Goal: Task Accomplishment & Management: Use online tool/utility

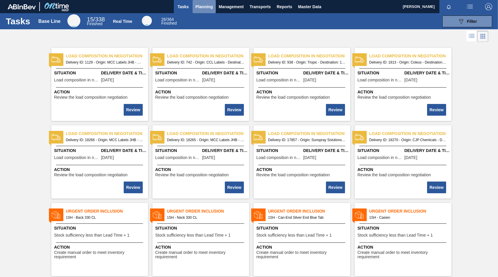
click at [200, 6] on span "Planning" at bounding box center [204, 6] width 17 height 7
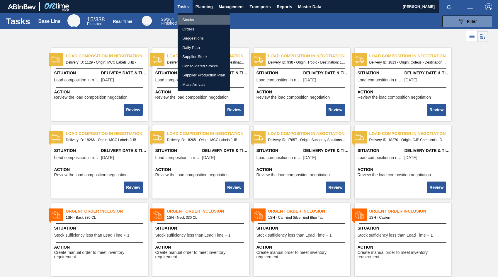
click at [189, 21] on li "Stocks" at bounding box center [204, 19] width 52 height 9
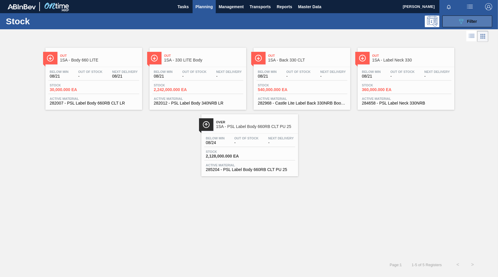
click at [473, 22] on span "Filter" at bounding box center [472, 21] width 10 height 5
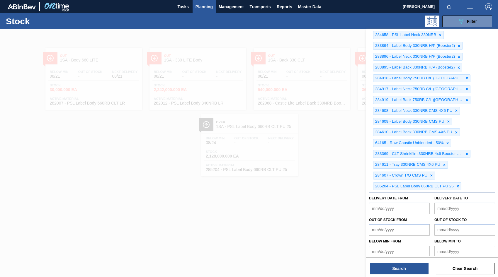
scroll to position [429, 0]
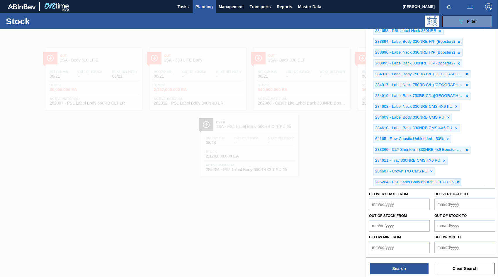
click at [458, 182] on icon at bounding box center [458, 182] width 4 height 4
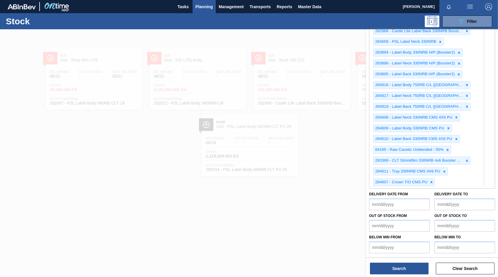
scroll to position [418, 0]
click at [465, 161] on icon at bounding box center [467, 161] width 4 height 4
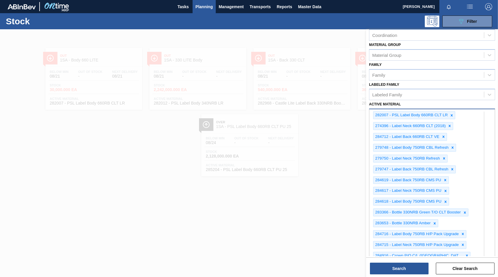
scroll to position [88, 0]
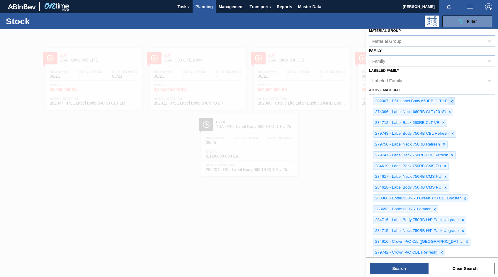
click at [452, 102] on icon at bounding box center [452, 101] width 4 height 4
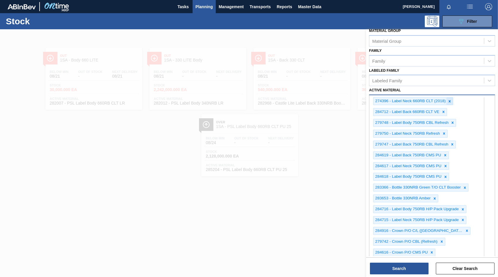
click at [451, 102] on icon at bounding box center [450, 101] width 2 height 2
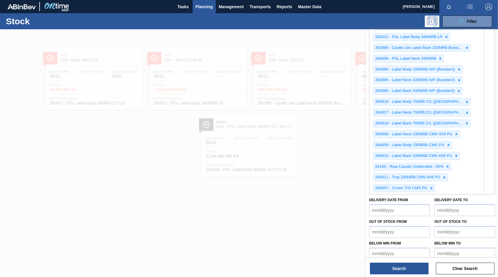
scroll to position [386, 0]
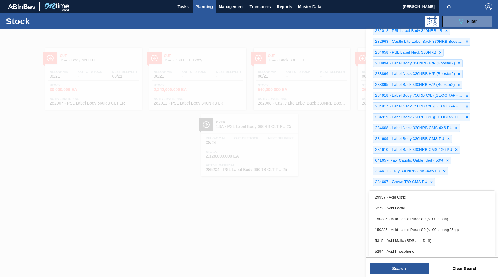
type Material "285203"
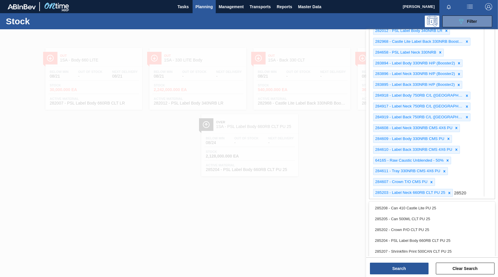
type Material "285204"
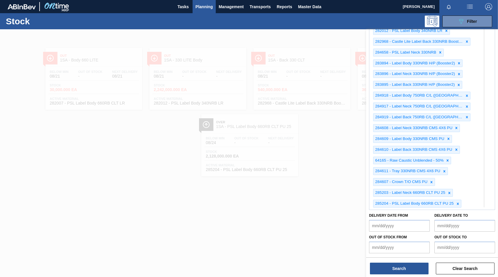
click at [42, 193] on div at bounding box center [249, 167] width 498 height 277
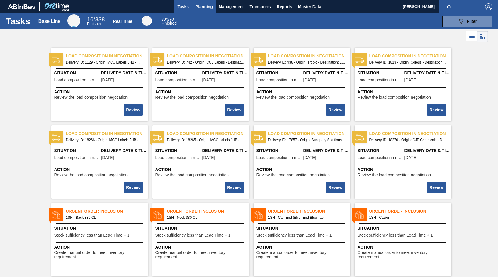
click at [205, 7] on span "Planning" at bounding box center [204, 6] width 17 height 7
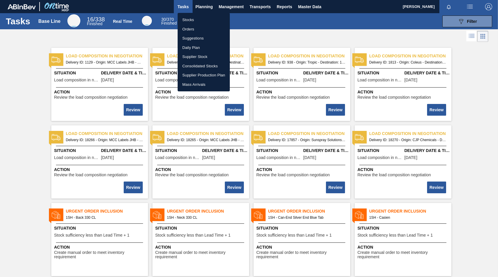
click at [189, 30] on li "Orders" at bounding box center [204, 29] width 52 height 9
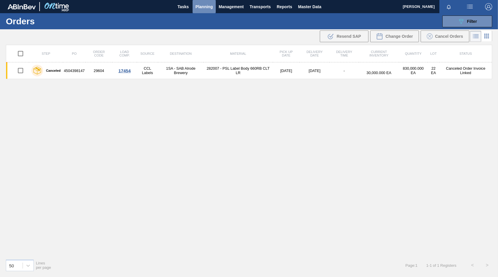
click at [206, 4] on span "Planning" at bounding box center [204, 6] width 17 height 7
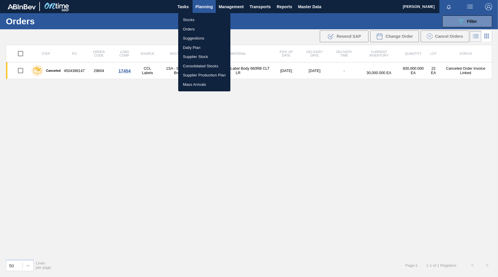
click at [189, 18] on li "Stocks" at bounding box center [204, 19] width 52 height 9
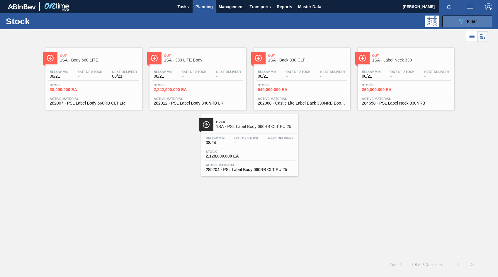
click at [471, 19] on span "Filter" at bounding box center [472, 21] width 10 height 5
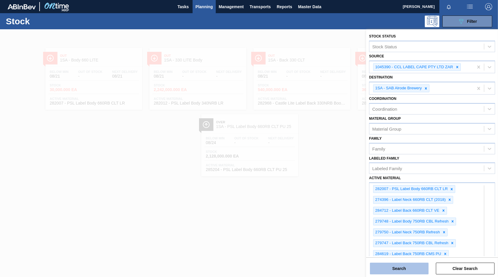
click at [398, 268] on button "Search" at bounding box center [399, 269] width 59 height 12
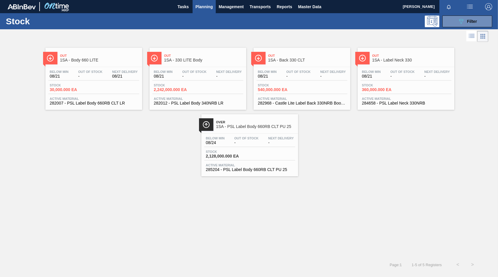
click at [66, 76] on span "08/21" at bounding box center [59, 76] width 19 height 4
click at [467, 21] on span "Filter" at bounding box center [472, 21] width 10 height 5
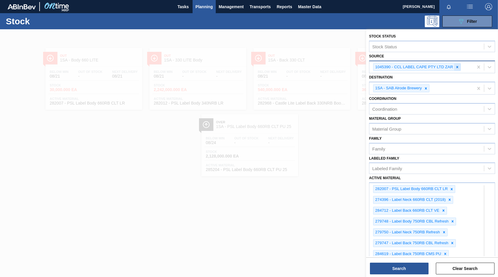
click at [456, 67] on icon at bounding box center [457, 67] width 4 height 4
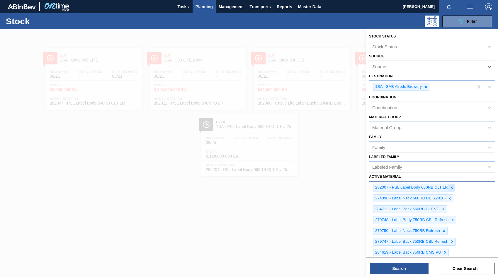
click at [453, 188] on icon at bounding box center [452, 188] width 4 height 4
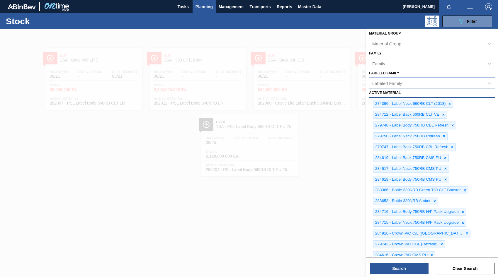
scroll to position [65, 0]
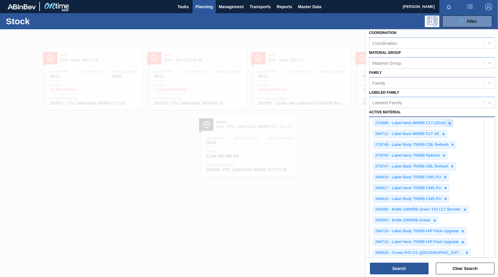
click at [449, 124] on icon at bounding box center [450, 123] width 4 height 4
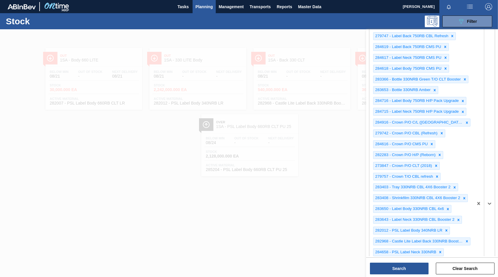
scroll to position [182, 0]
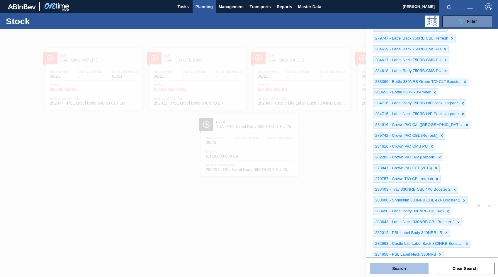
click at [406, 270] on button "Search" at bounding box center [399, 269] width 59 height 12
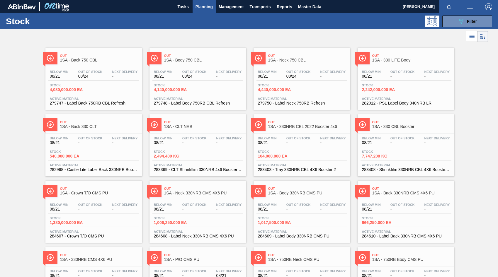
click at [389, 79] on div "Below Min 08/21 Out Of Stock - Next Delivery -" at bounding box center [406, 75] width 91 height 11
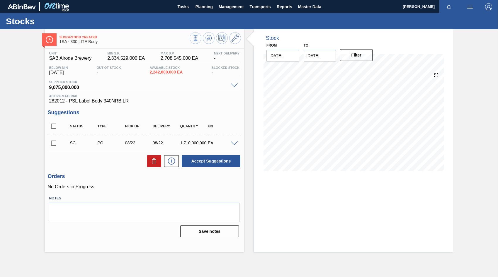
click at [232, 145] on span at bounding box center [234, 144] width 7 height 4
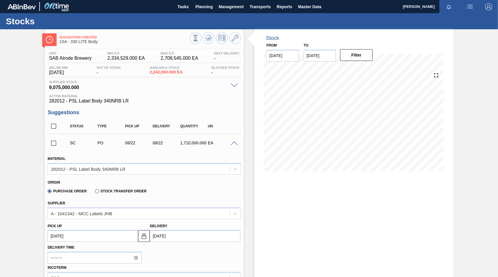
click at [232, 144] on span at bounding box center [234, 144] width 7 height 4
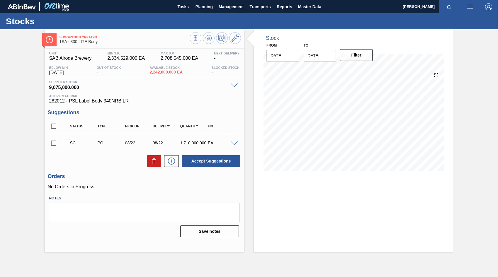
click at [233, 143] on span at bounding box center [234, 144] width 7 height 4
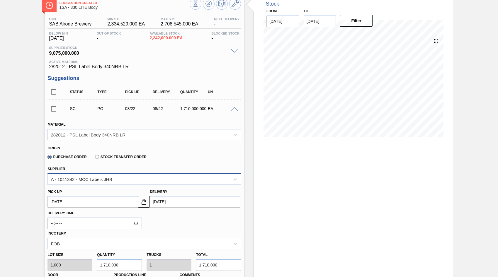
scroll to position [59, 0]
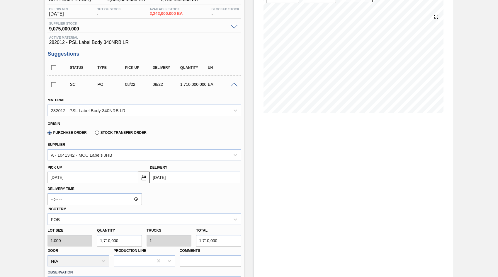
drag, startPoint x: 121, startPoint y: 241, endPoint x: 94, endPoint y: 240, distance: 26.7
click at [95, 240] on div "Quantity 1,710,000" at bounding box center [120, 237] width 50 height 20
drag, startPoint x: 218, startPoint y: 243, endPoint x: 175, endPoint y: 246, distance: 42.7
click at [177, 248] on div "Lot size 1.000 Quantity 1,710,000 Trucks 1 Total 1,710,000 Door N/A Production …" at bounding box center [144, 246] width 198 height 42
type input "7"
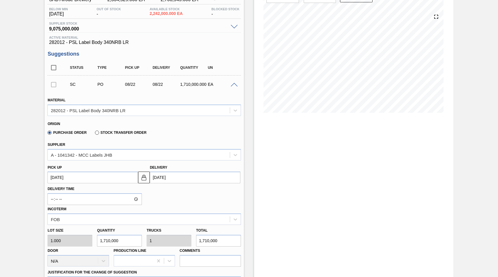
type input "0"
type input "76"
type input "760"
type input "7,600"
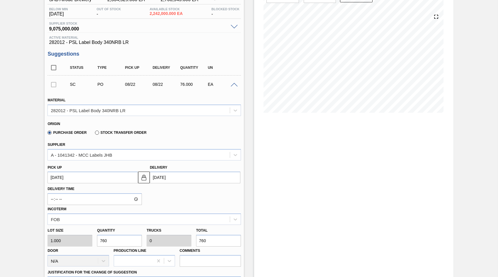
type input "0.004"
type input "7,600"
type input "76,000"
type input "0.044"
type input "76,000"
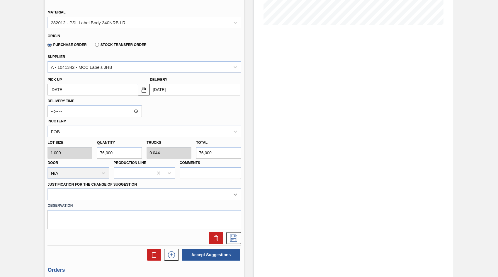
scroll to position [162, 0]
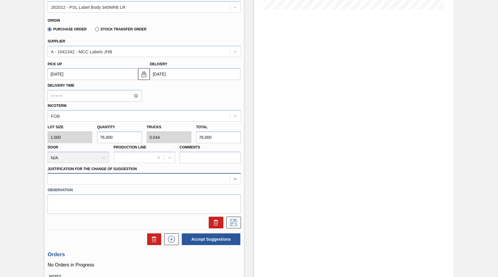
click at [232, 185] on div at bounding box center [145, 178] width 194 height 11
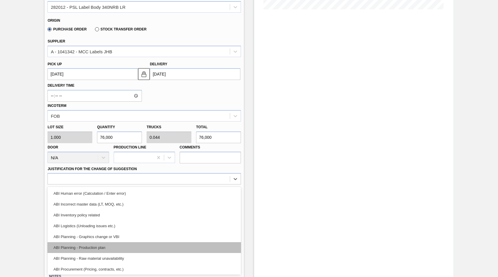
click at [101, 249] on div "ABI Planning - Production plan" at bounding box center [145, 248] width 194 height 11
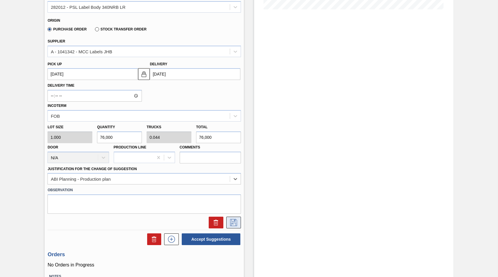
click at [231, 224] on icon at bounding box center [233, 222] width 9 height 7
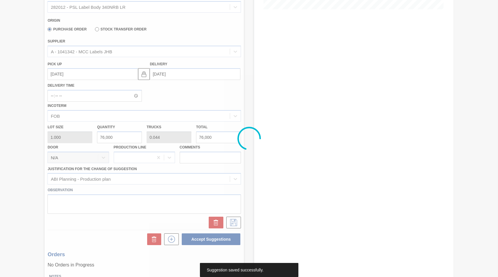
scroll to position [0, 0]
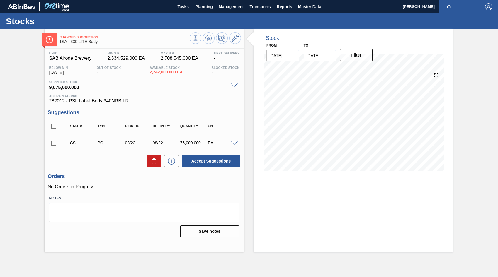
click at [53, 142] on input "checkbox" at bounding box center [54, 143] width 12 height 12
click at [199, 161] on button "Accept Suggestions" at bounding box center [211, 161] width 59 height 12
checkbox input "false"
click at [53, 145] on input "checkbox" at bounding box center [54, 143] width 12 height 12
click at [206, 162] on button "Accept Suggestions" at bounding box center [211, 161] width 59 height 12
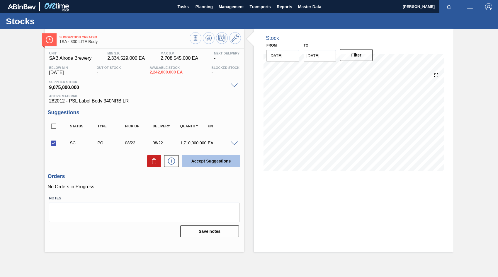
checkbox input "false"
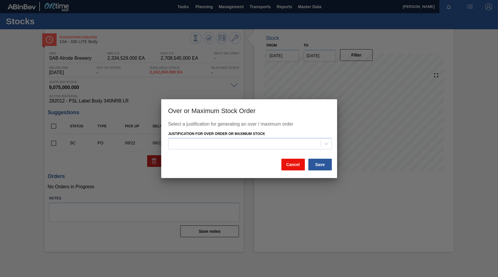
click at [296, 163] on button "Cancel" at bounding box center [293, 165] width 23 height 12
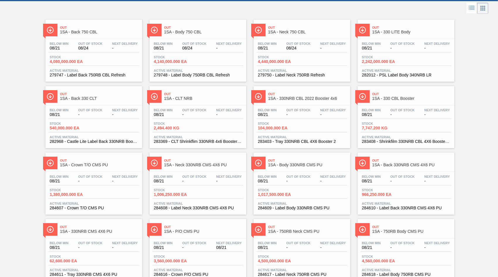
scroll to position [29, 0]
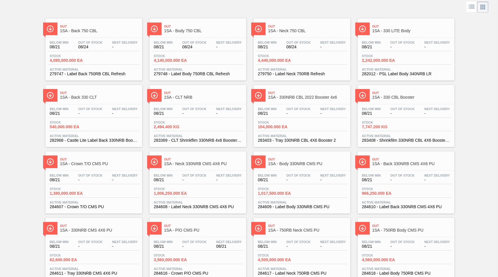
click at [86, 115] on span "-" at bounding box center [90, 113] width 24 height 4
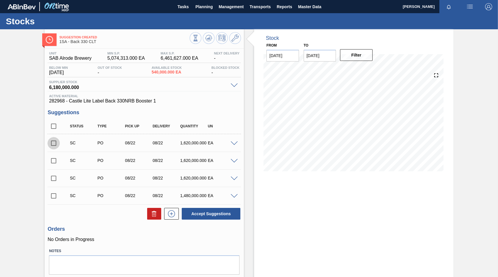
click at [55, 145] on input "checkbox" at bounding box center [54, 143] width 12 height 12
click at [201, 215] on button "Accept Suggestions" at bounding box center [211, 214] width 59 height 12
checkbox input "false"
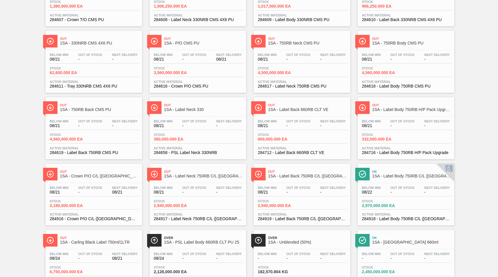
scroll to position [264, 0]
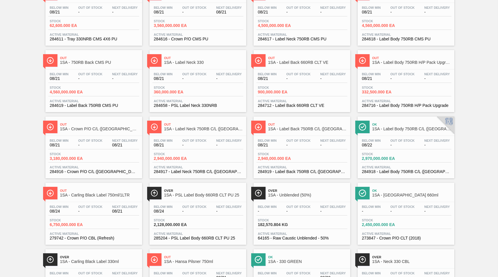
click at [411, 135] on div "Ok 1SA - Label Body 750RB C/L ([GEOGRAPHIC_DATA]) Below Min 08/22 Out Of Stock …" at bounding box center [406, 148] width 97 height 62
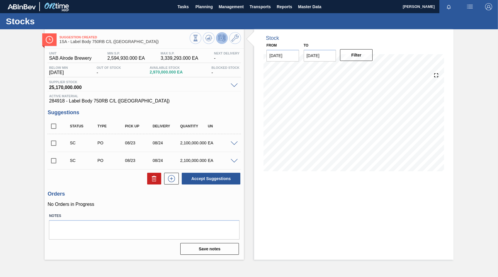
click at [233, 143] on span at bounding box center [234, 144] width 7 height 4
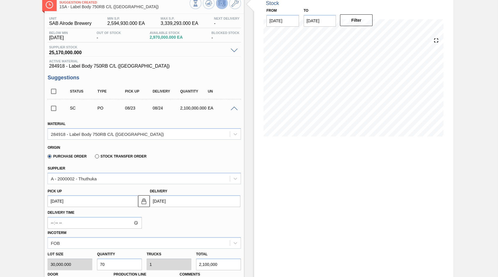
scroll to position [59, 0]
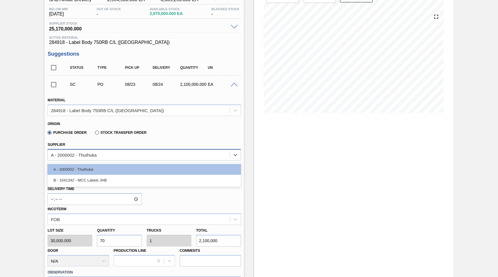
click at [104, 155] on div "A - 2000002 - Thuthuka" at bounding box center [139, 155] width 182 height 9
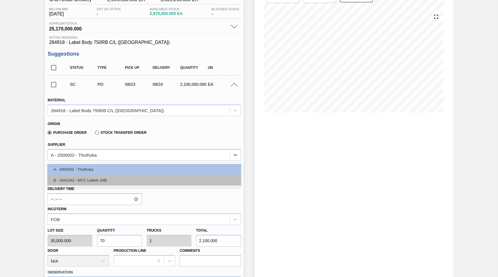
click at [99, 179] on div "B - 1041342 - MCC Labels JHB" at bounding box center [145, 180] width 194 height 11
type input "0.467"
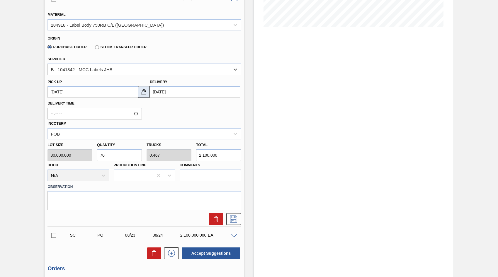
scroll to position [147, 0]
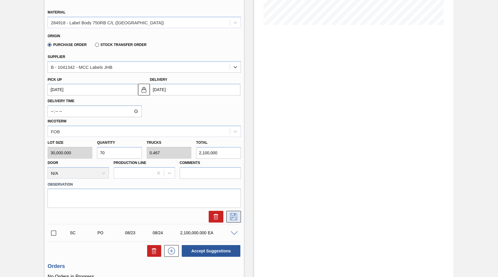
click at [232, 219] on icon at bounding box center [233, 217] width 9 height 7
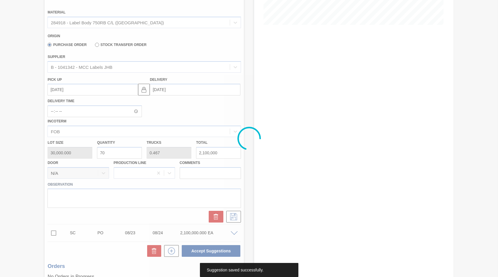
scroll to position [0, 0]
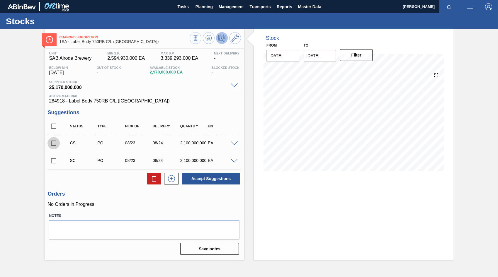
click at [54, 144] on input "checkbox" at bounding box center [54, 143] width 12 height 12
click at [232, 143] on span at bounding box center [234, 144] width 7 height 4
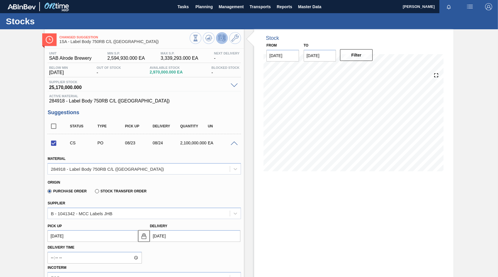
click at [232, 143] on span at bounding box center [234, 144] width 7 height 4
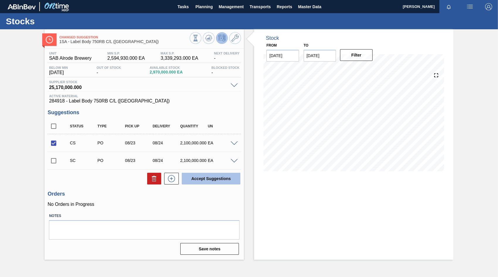
click at [218, 177] on button "Accept Suggestions" at bounding box center [211, 179] width 59 height 12
checkbox input "false"
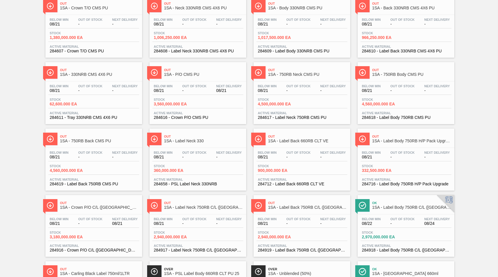
scroll to position [205, 0]
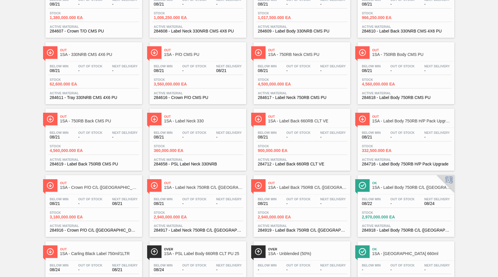
click at [202, 209] on div "Below Min 08/21 Out Of Stock - Next Delivery - Stock 2,940,000.000 EA Active Ma…" at bounding box center [198, 215] width 97 height 40
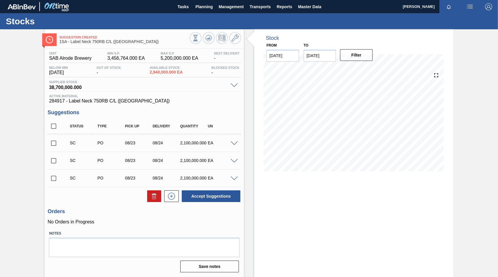
click at [233, 145] on span at bounding box center [234, 144] width 7 height 4
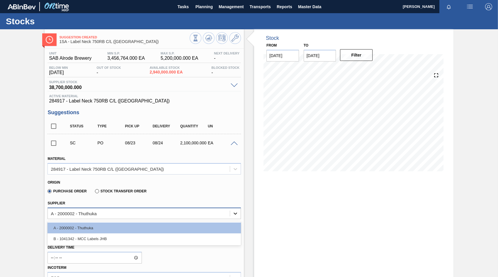
click at [234, 214] on icon at bounding box center [236, 214] width 4 height 2
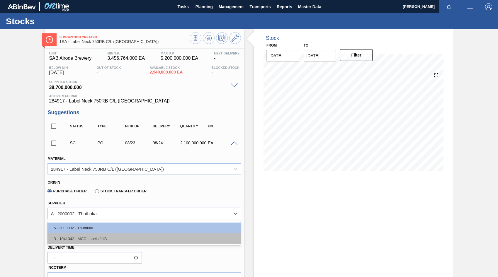
click at [109, 239] on div "B - 1041342 - MCC Labels JHB" at bounding box center [145, 239] width 194 height 11
type input "0.404"
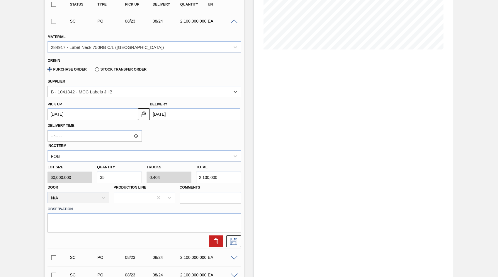
scroll to position [147, 0]
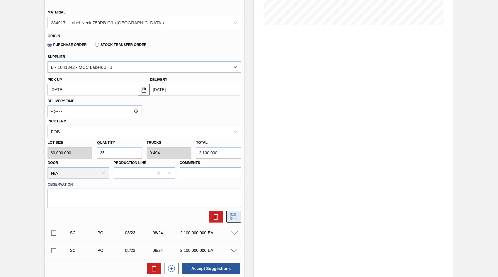
click at [233, 216] on icon at bounding box center [233, 217] width 7 height 7
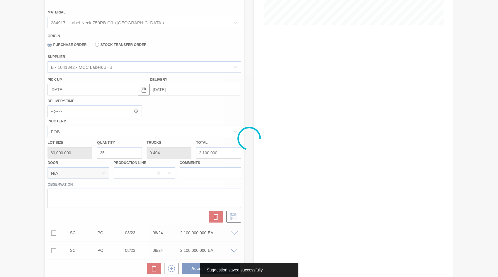
scroll to position [0, 0]
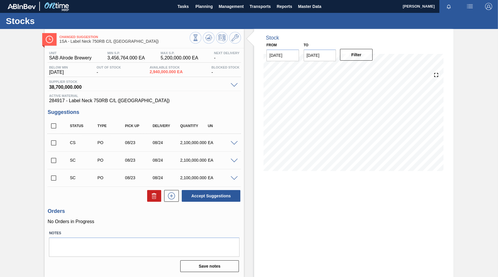
click at [234, 141] on div at bounding box center [235, 143] width 12 height 4
click at [234, 144] on span at bounding box center [234, 143] width 7 height 4
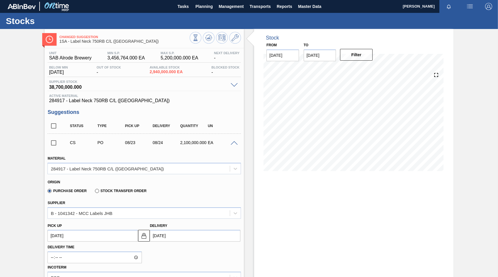
click at [234, 144] on span at bounding box center [234, 143] width 7 height 4
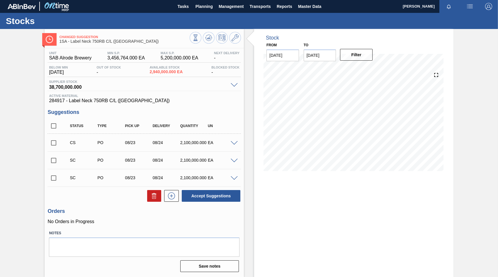
click at [53, 144] on input "checkbox" at bounding box center [54, 143] width 12 height 12
click at [216, 196] on button "Accept Suggestions" at bounding box center [211, 196] width 59 height 12
checkbox input "false"
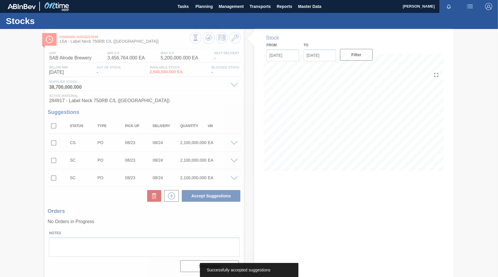
scroll to position [0, 0]
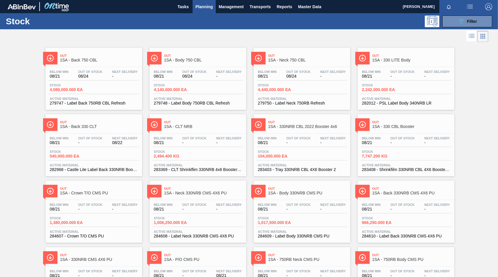
click at [92, 82] on div "Below Min 08/21 Out Of Stock 08/24 Next Delivery - Stock 4,080,000.000 EA Activ…" at bounding box center [93, 87] width 97 height 40
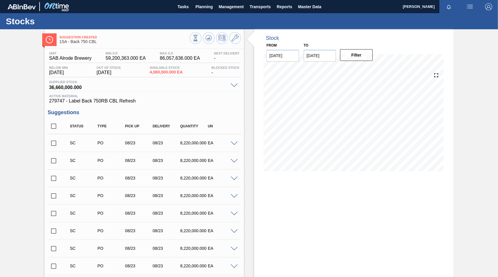
click at [53, 145] on input "checkbox" at bounding box center [54, 143] width 12 height 12
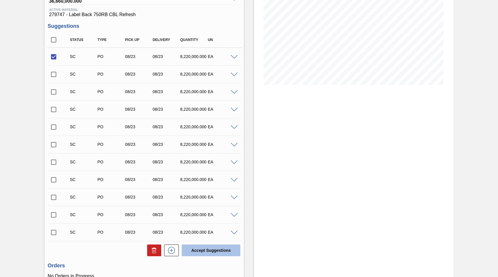
scroll to position [88, 0]
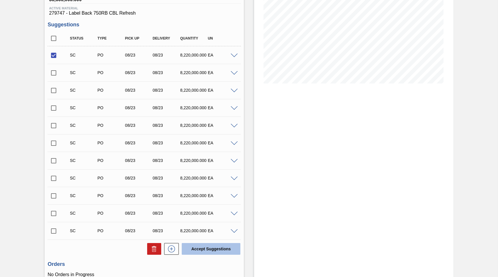
click at [225, 254] on button "Accept Suggestions" at bounding box center [211, 249] width 59 height 12
checkbox input "false"
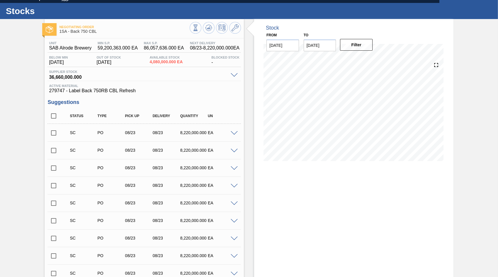
scroll to position [0, 0]
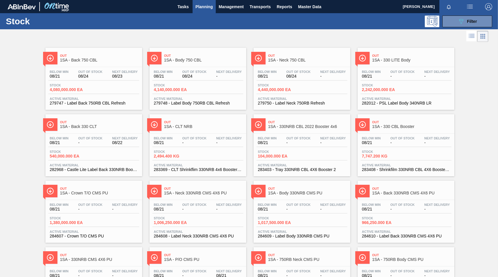
click at [194, 78] on span "08/24" at bounding box center [194, 76] width 24 height 4
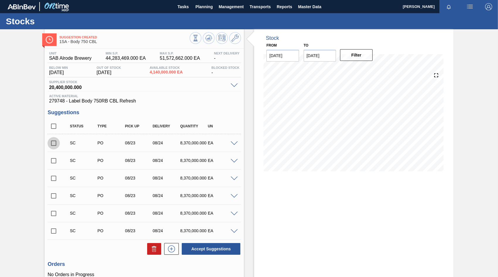
click at [54, 143] on input "checkbox" at bounding box center [54, 143] width 12 height 12
click at [217, 249] on button "Accept Suggestions" at bounding box center [211, 249] width 59 height 12
checkbox input "false"
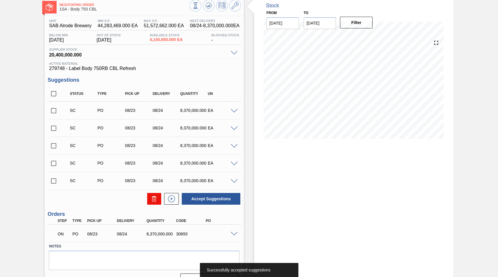
scroll to position [46, 0]
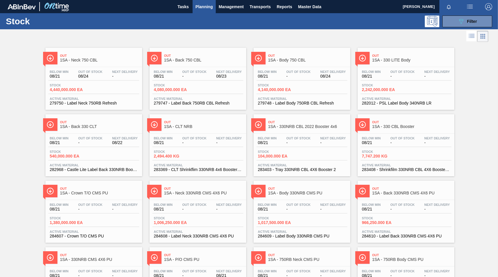
click at [296, 77] on span "-" at bounding box center [299, 76] width 24 height 4
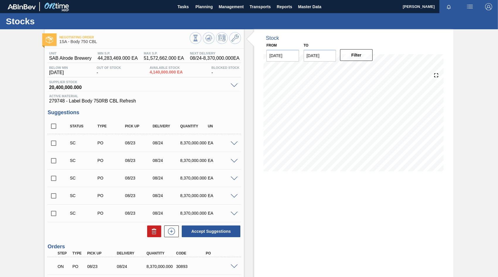
click at [54, 143] on input "checkbox" at bounding box center [54, 143] width 12 height 12
click at [214, 233] on button "Accept Suggestions" at bounding box center [211, 232] width 59 height 12
checkbox input "false"
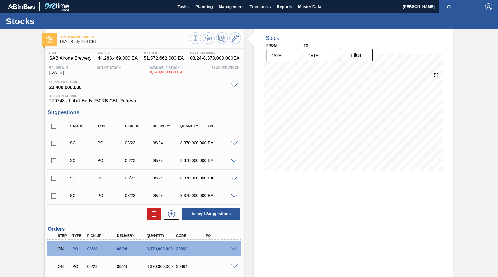
click at [234, 268] on span at bounding box center [234, 267] width 7 height 4
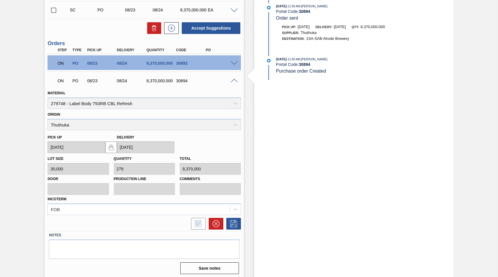
scroll to position [188, 0]
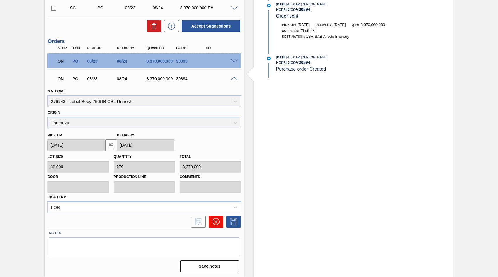
click at [216, 222] on icon at bounding box center [216, 222] width 4 height 4
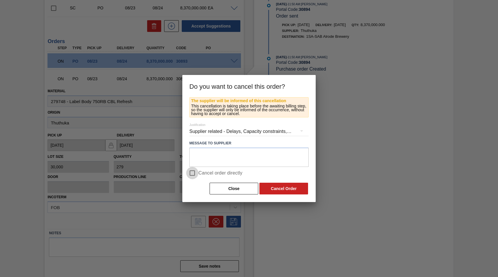
click at [191, 175] on input "Cancel order directly" at bounding box center [192, 173] width 12 height 12
checkbox input "true"
click at [275, 188] on button "Cancel Order" at bounding box center [284, 189] width 49 height 12
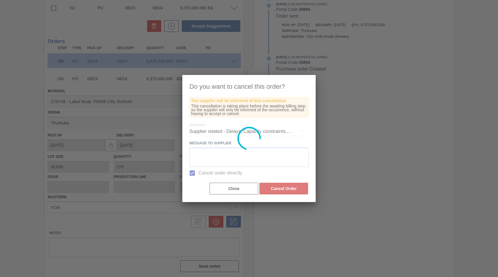
scroll to position [28, 0]
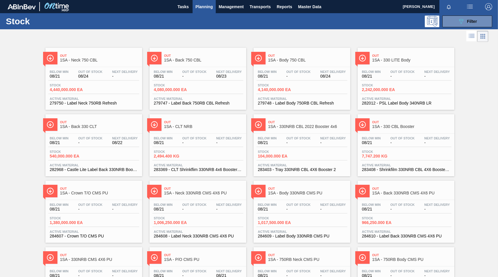
click at [89, 78] on span "08/24" at bounding box center [90, 76] width 24 height 4
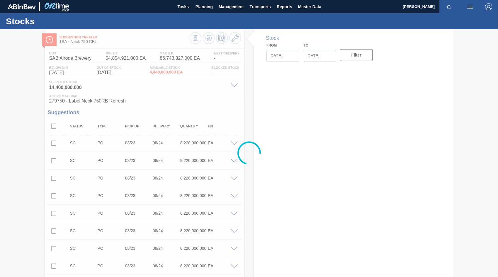
type input "[DATE]"
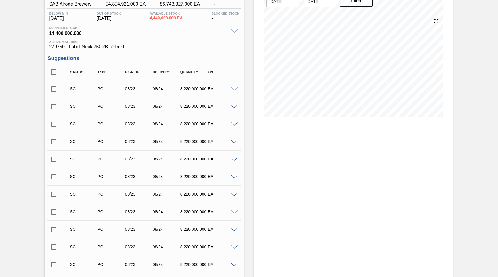
scroll to position [53, 0]
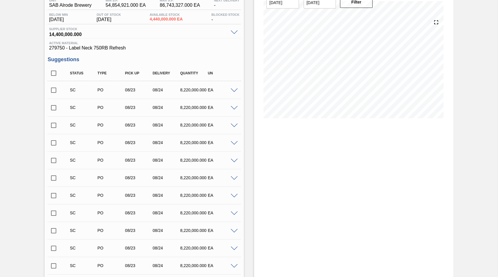
click at [55, 91] on input "checkbox" at bounding box center [54, 90] width 12 height 12
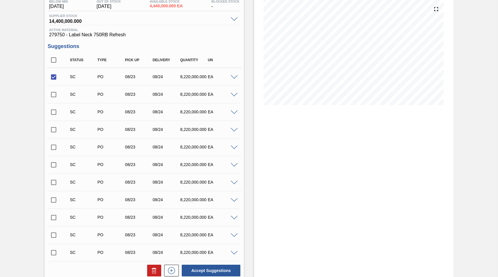
scroll to position [141, 0]
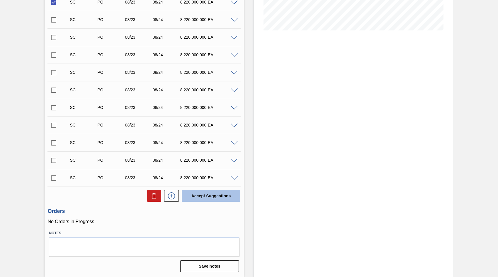
click at [210, 196] on button "Accept Suggestions" at bounding box center [211, 196] width 59 height 12
checkbox input "false"
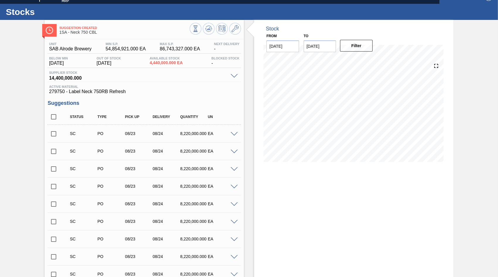
scroll to position [0, 0]
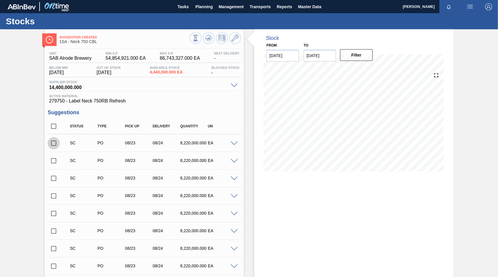
click at [53, 143] on input "checkbox" at bounding box center [54, 143] width 12 height 12
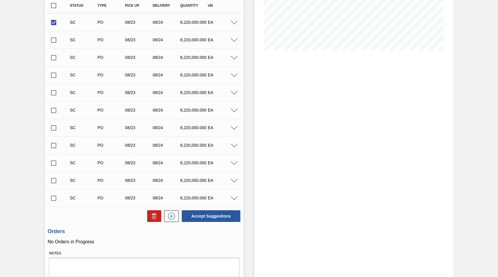
scroll to position [141, 0]
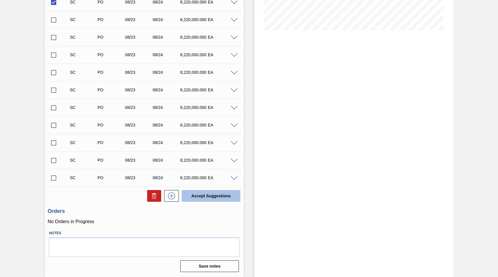
click at [201, 194] on button "Accept Suggestions" at bounding box center [211, 196] width 59 height 12
checkbox input "false"
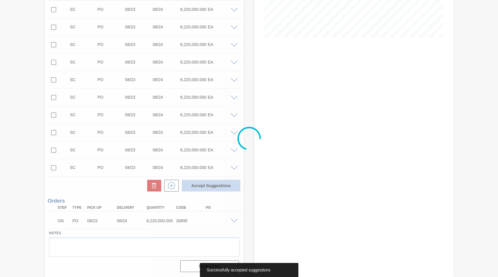
scroll to position [123, 0]
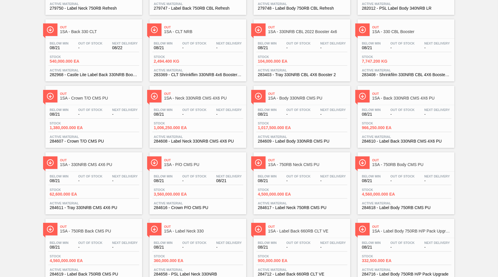
scroll to position [117, 0]
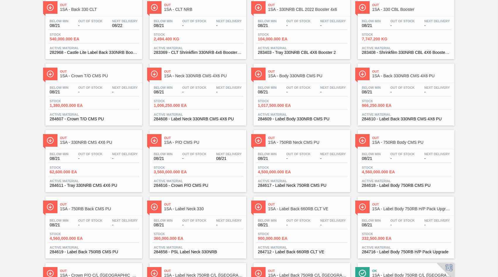
click at [289, 153] on span "Out Of Stock" at bounding box center [299, 155] width 24 height 4
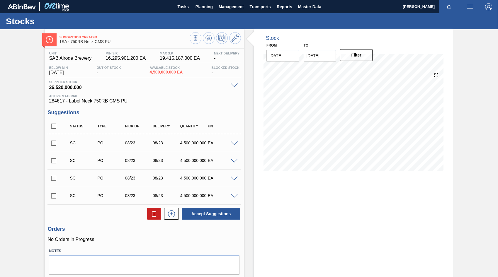
click at [52, 143] on input "checkbox" at bounding box center [54, 143] width 12 height 12
click at [210, 212] on button "Accept Suggestions" at bounding box center [211, 214] width 59 height 12
checkbox input "false"
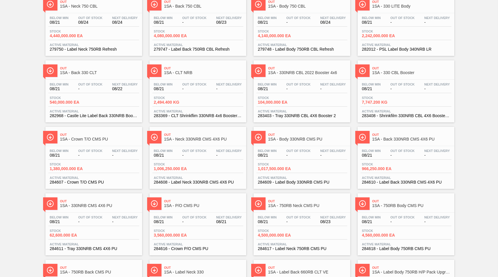
scroll to position [59, 0]
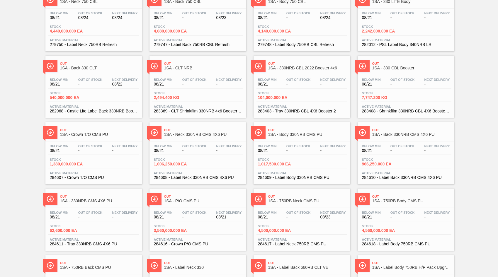
click at [410, 213] on span "Out Of Stock" at bounding box center [403, 213] width 24 height 4
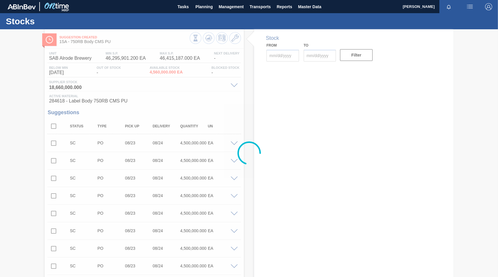
type input "[DATE]"
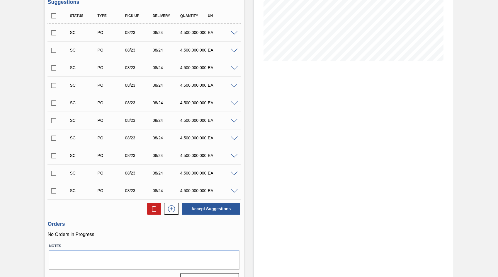
scroll to position [35, 0]
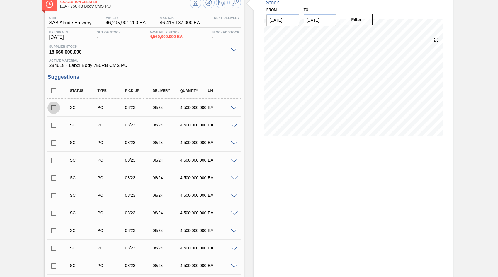
click at [55, 109] on input "checkbox" at bounding box center [54, 108] width 12 height 12
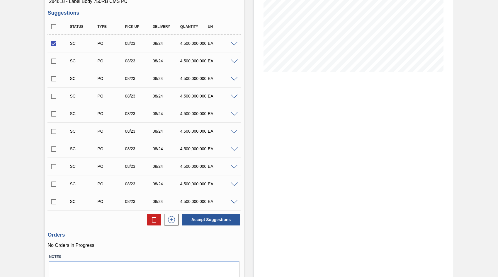
scroll to position [123, 0]
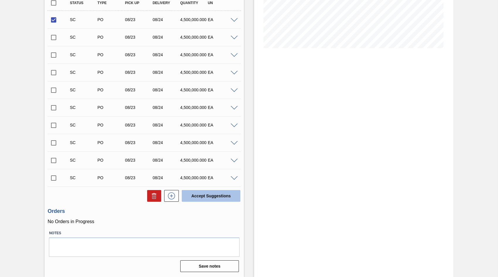
click at [206, 198] on button "Accept Suggestions" at bounding box center [211, 196] width 59 height 12
checkbox input "false"
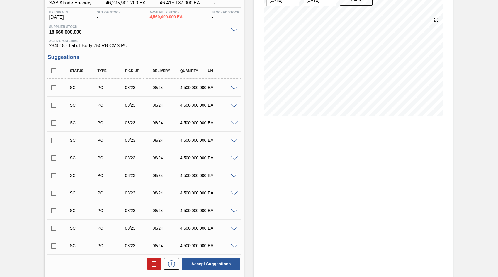
scroll to position [117, 0]
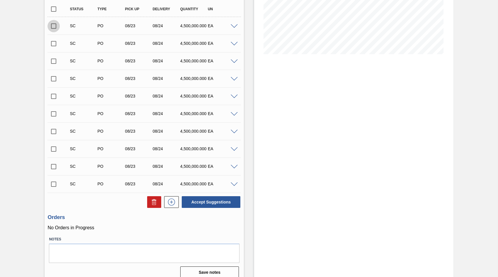
click at [55, 25] on input "checkbox" at bounding box center [54, 26] width 12 height 12
click at [214, 201] on button "Accept Suggestions" at bounding box center [211, 202] width 59 height 12
checkbox input "false"
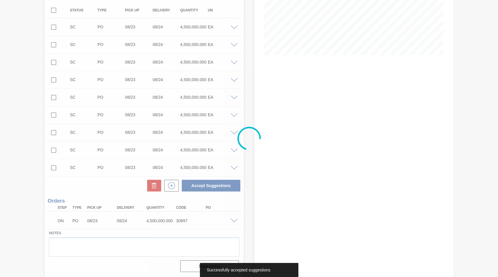
scroll to position [116, 0]
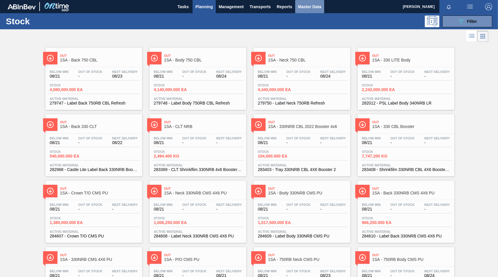
click at [304, 8] on span "Master Data" at bounding box center [309, 6] width 23 height 7
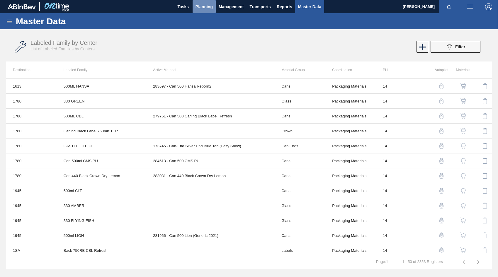
click at [206, 7] on span "Planning" at bounding box center [204, 6] width 17 height 7
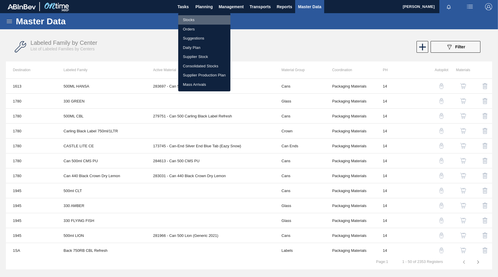
click at [187, 21] on li "Stocks" at bounding box center [204, 19] width 52 height 9
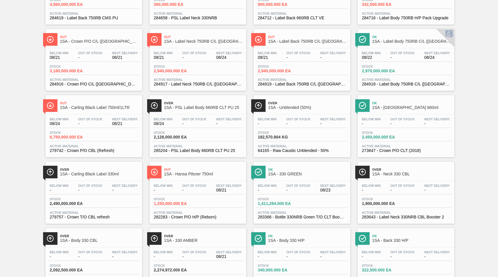
scroll to position [352, 0]
click at [202, 124] on span "-" at bounding box center [194, 123] width 24 height 4
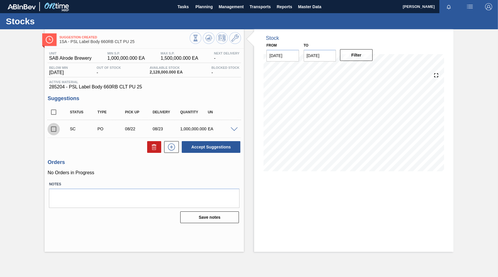
click at [53, 130] on input "checkbox" at bounding box center [54, 129] width 12 height 12
click at [235, 129] on span at bounding box center [234, 130] width 7 height 4
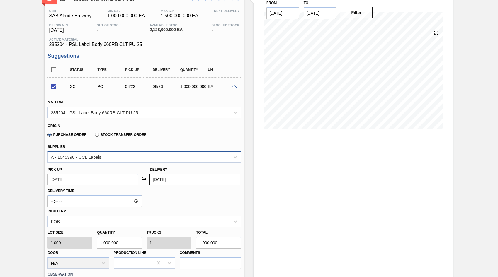
scroll to position [59, 0]
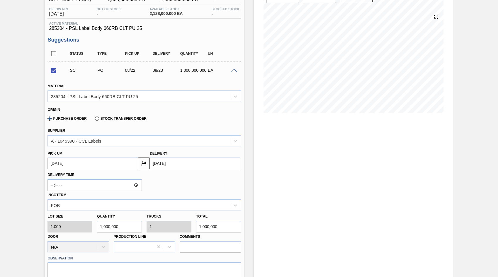
click at [184, 230] on div "Lot size 1.000 Quantity 1,000,000 Trucks 1 Total 1,000,000 Door N/A Production …" at bounding box center [144, 232] width 198 height 42
checkbox input "false"
click at [222, 227] on input "1,000,000" at bounding box center [218, 227] width 45 height 12
type input "100,000"
type input "0.1"
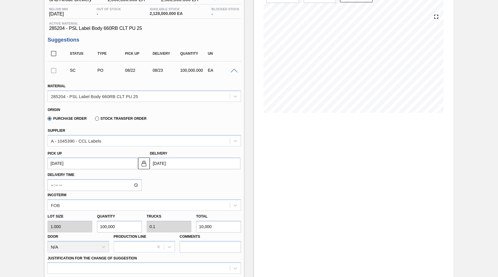
type input "1,000"
type input "100"
type input "0"
type input "100"
type input "10"
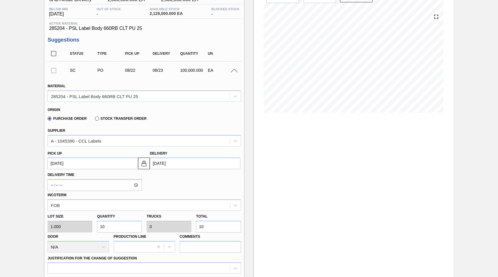
type input "1"
type input "0"
type input "6"
type input "61"
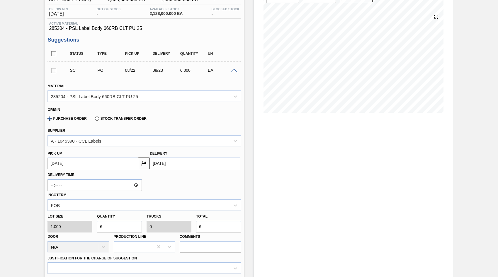
type input "61"
type input "615"
type input "0.001"
type input "615"
type input "6,158"
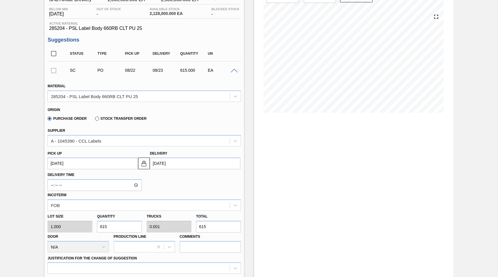
type input "0.006"
type input "6,158"
type input "61,580"
type input "0.062"
type input "61,580"
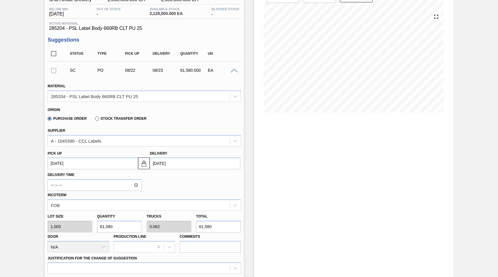
type input "615,800"
type input "0.616"
type input "615,800"
type input "6,158,000"
type input "6.158"
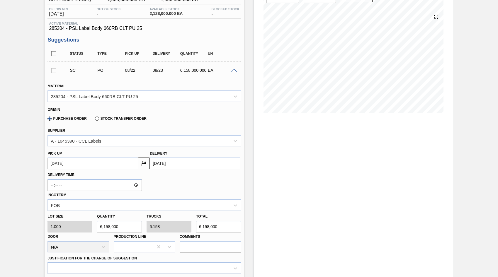
type input "6,158,000"
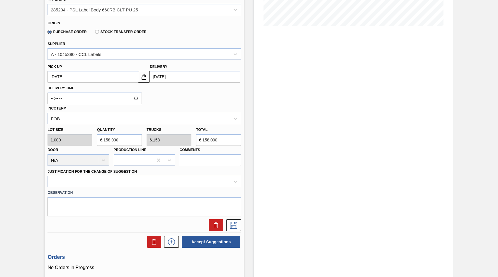
scroll to position [147, 0]
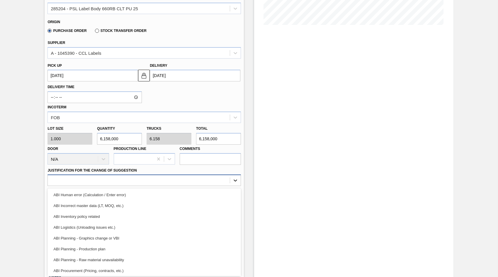
drag, startPoint x: 236, startPoint y: 182, endPoint x: 226, endPoint y: 181, distance: 9.7
click at [236, 182] on icon at bounding box center [236, 181] width 6 height 6
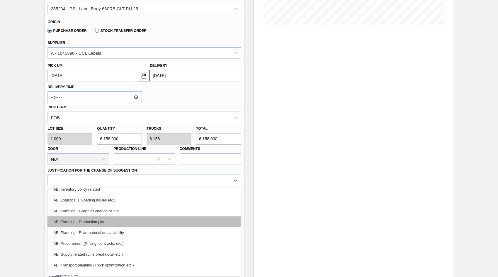
scroll to position [29, 0]
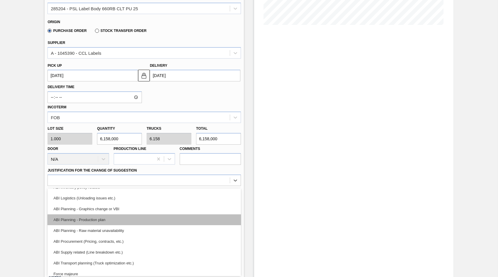
click at [83, 220] on div "ABI Planning - Production plan" at bounding box center [145, 220] width 194 height 11
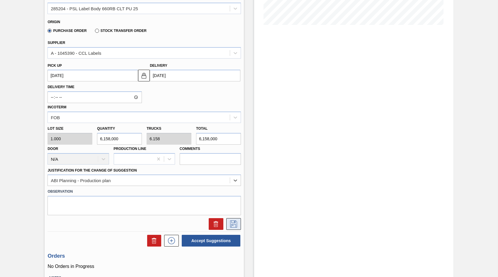
click at [235, 225] on icon at bounding box center [233, 224] width 9 height 7
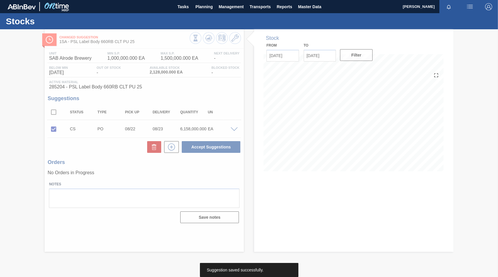
scroll to position [0, 0]
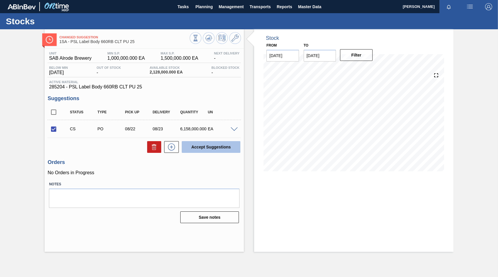
click at [206, 147] on button "Accept Suggestions" at bounding box center [211, 147] width 59 height 12
checkbox input "false"
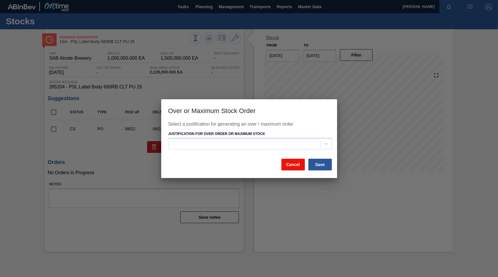
click at [297, 167] on button "Cancel" at bounding box center [293, 165] width 23 height 12
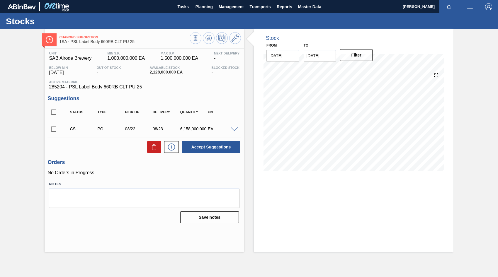
click at [232, 129] on span at bounding box center [234, 130] width 7 height 4
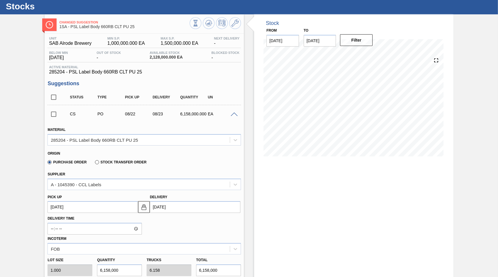
scroll to position [117, 0]
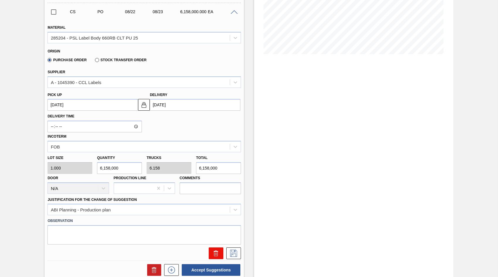
click at [215, 254] on icon at bounding box center [215, 254] width 0 height 3
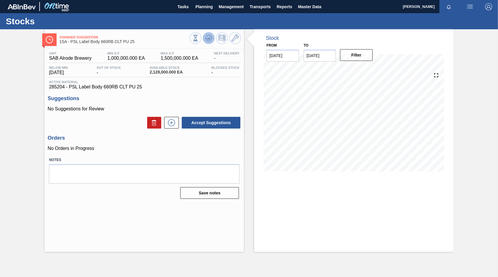
click at [199, 36] on icon at bounding box center [195, 38] width 6 height 6
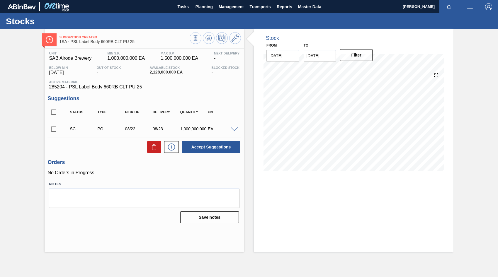
click at [53, 129] on input "checkbox" at bounding box center [54, 129] width 12 height 12
click at [200, 148] on button "Accept Suggestions" at bounding box center [211, 147] width 59 height 12
checkbox input "false"
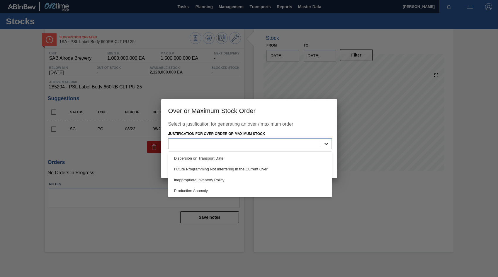
click at [324, 143] on icon at bounding box center [326, 144] width 6 height 6
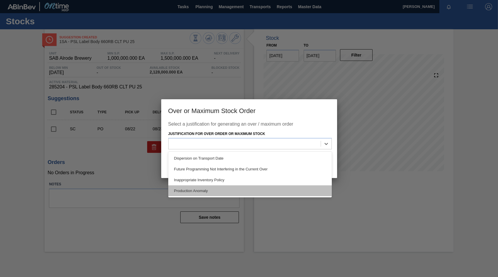
click at [186, 191] on div "Production Anomaly" at bounding box center [250, 191] width 164 height 11
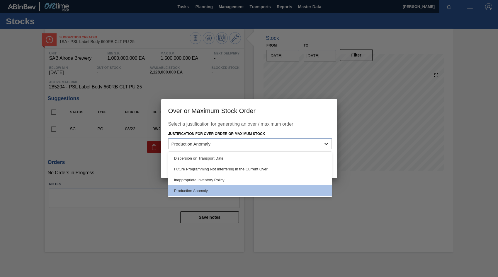
click at [324, 144] on icon at bounding box center [326, 144] width 6 height 6
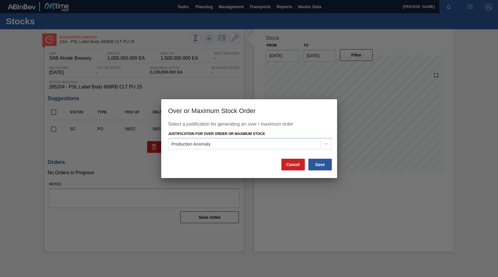
click at [335, 115] on h3 "Over or Maximum Stock Order" at bounding box center [249, 110] width 176 height 22
click at [293, 165] on button "Cancel" at bounding box center [293, 165] width 23 height 12
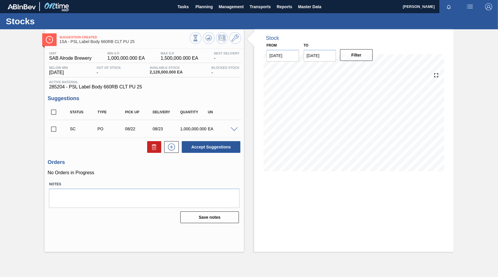
click at [235, 129] on span at bounding box center [234, 130] width 7 height 4
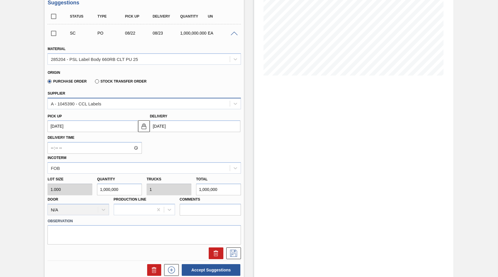
scroll to position [117, 0]
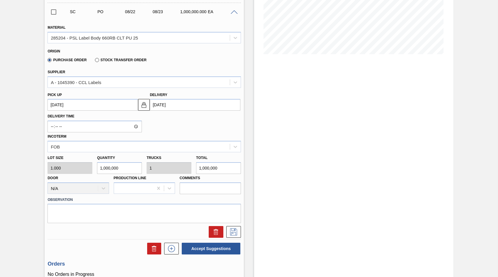
drag, startPoint x: 221, startPoint y: 168, endPoint x: 166, endPoint y: 176, distance: 55.7
click at [168, 175] on div "Lot size 1.000 Quantity 1,000,000 Trucks 1 Total 1,000,000 Door N/A Production …" at bounding box center [144, 174] width 198 height 42
type input "6"
type input "0"
type input "6"
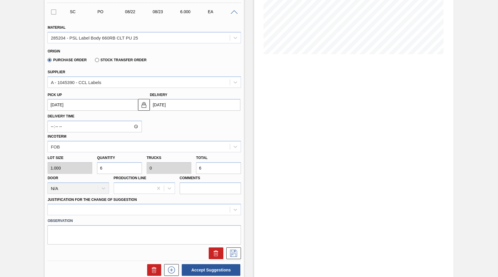
type input "61"
type input "615"
type input "0.001"
type input "615"
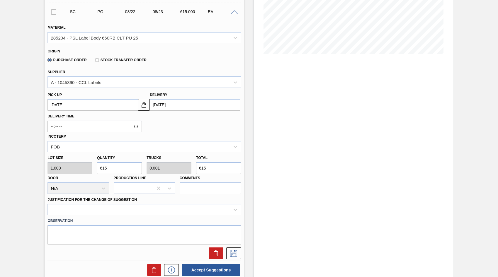
type input "6,158"
type input "0.006"
type input "61,580"
type input "0.062"
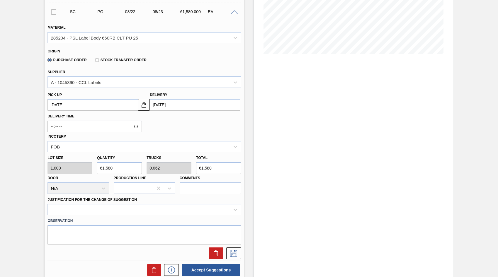
type input "615,800"
type input "0.616"
type input "615,800"
type input "6,158,000"
type input "6.158"
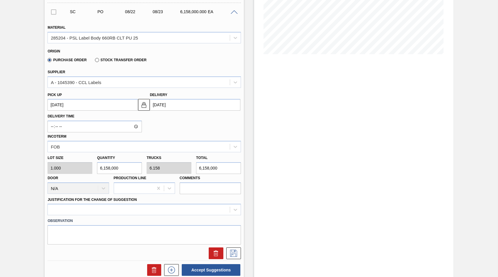
type input "6,158,000"
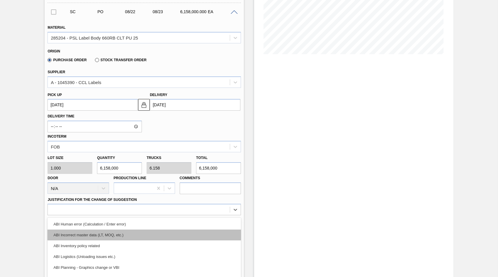
scroll to position [148, 0]
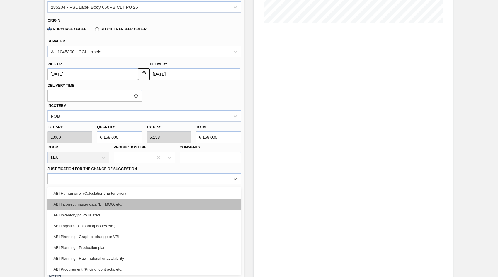
click at [236, 185] on div "option ABI Incorrect master data (LT, MOQ, etc.) focused, 2 of 18. 18 results a…" at bounding box center [145, 178] width 194 height 11
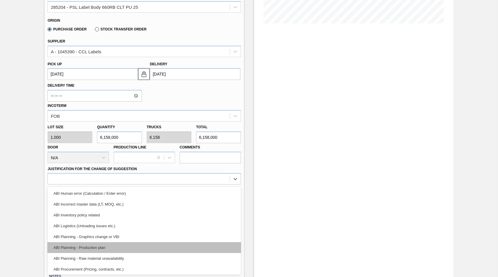
click at [82, 246] on div "ABI Planning - Production plan" at bounding box center [145, 248] width 194 height 11
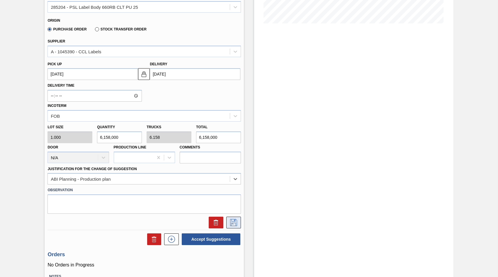
click at [232, 221] on icon at bounding box center [233, 222] width 9 height 7
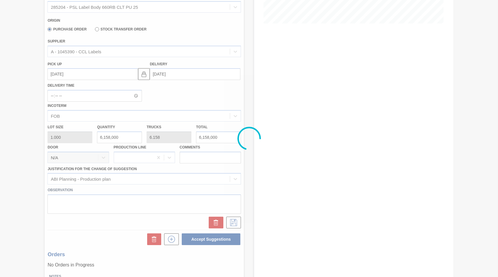
scroll to position [0, 0]
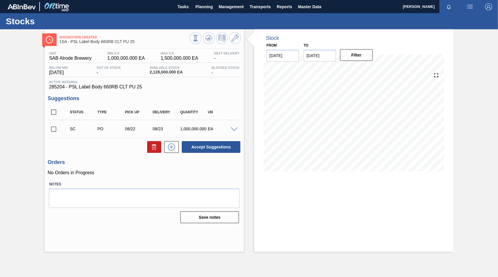
click at [234, 131] on div "SC PO 08/22 08/23 1,000,000.000 EA" at bounding box center [145, 129] width 194 height 15
click at [234, 130] on span at bounding box center [234, 130] width 7 height 4
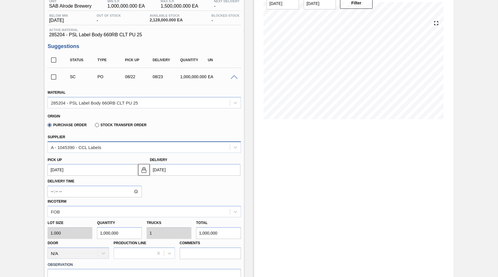
scroll to position [88, 0]
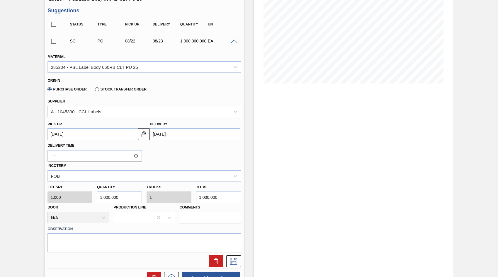
click at [175, 199] on div "Lot size 1.000 Quantity 1,000,000 Trucks 1 Total 1,000,000 Door N/A Production …" at bounding box center [144, 203] width 198 height 42
type input "6"
type input "0"
type input "6"
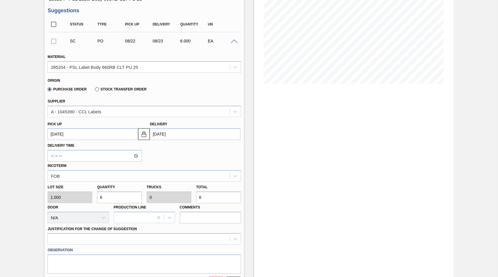
type input "61"
type input "615"
type input "0.001"
type input "615"
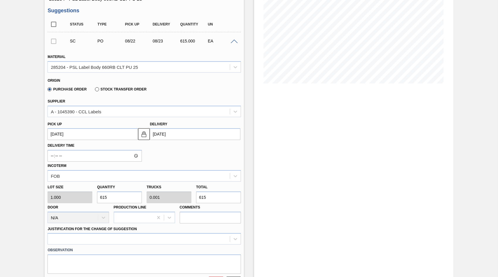
type input "6,158"
type input "0.006"
type input "6,158,000"
type input "6.158"
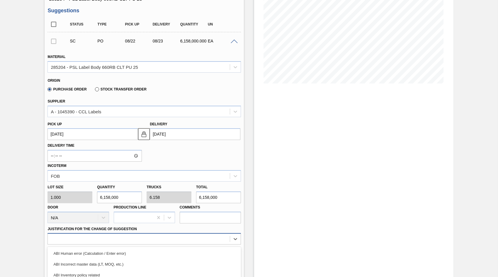
scroll to position [148, 0]
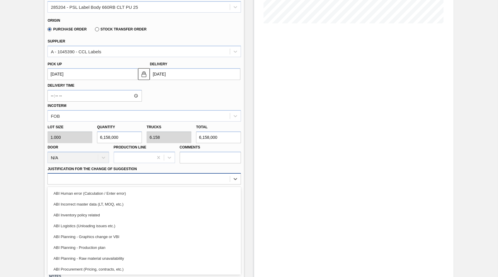
click at [218, 185] on div "option ABI Human error (Calculation / Enter error) focused, 1 of 18. 18 results…" at bounding box center [145, 178] width 194 height 11
click at [79, 246] on div "ABI Planning - Production plan" at bounding box center [145, 248] width 194 height 11
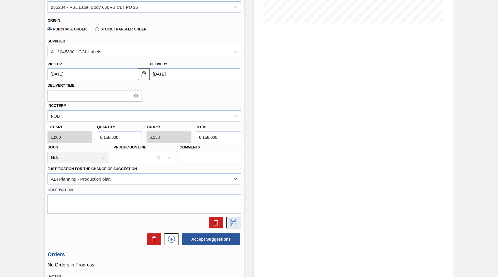
click at [232, 223] on icon at bounding box center [233, 222] width 7 height 7
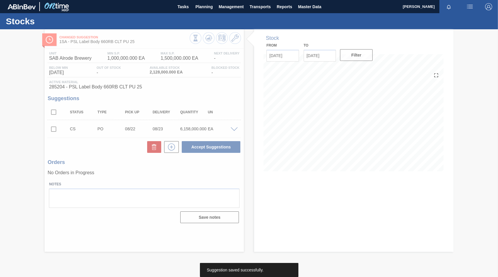
scroll to position [0, 0]
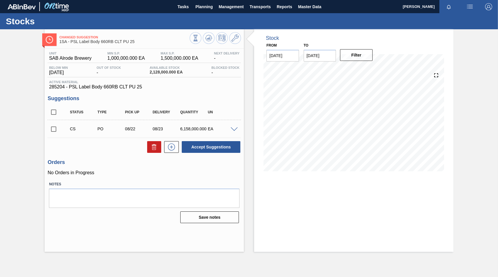
click at [52, 124] on input "checkbox" at bounding box center [54, 129] width 12 height 12
click at [216, 145] on button "Accept Suggestions" at bounding box center [211, 147] width 59 height 12
checkbox input "false"
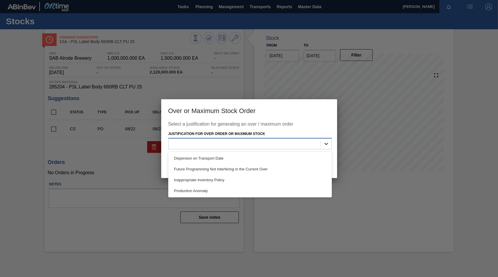
click at [325, 144] on icon at bounding box center [327, 144] width 4 height 2
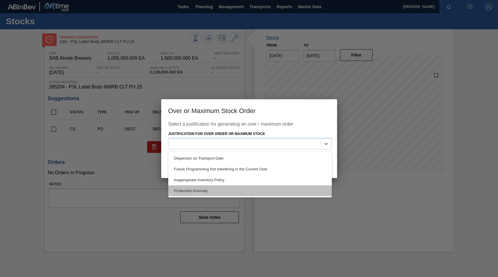
click at [197, 192] on div "Production Anomaly" at bounding box center [250, 191] width 164 height 11
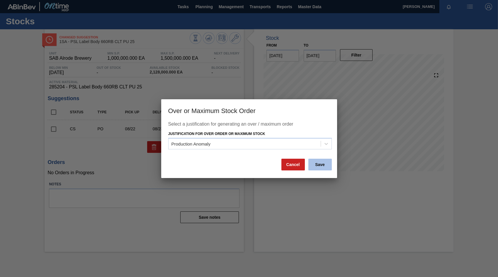
click at [317, 163] on button "Save" at bounding box center [320, 165] width 23 height 12
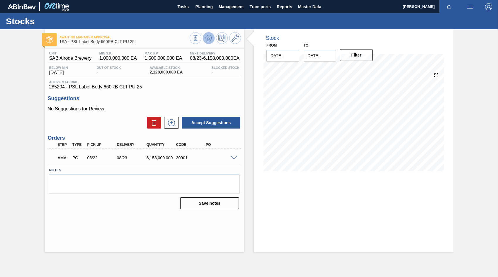
click at [199, 41] on icon at bounding box center [195, 38] width 6 height 6
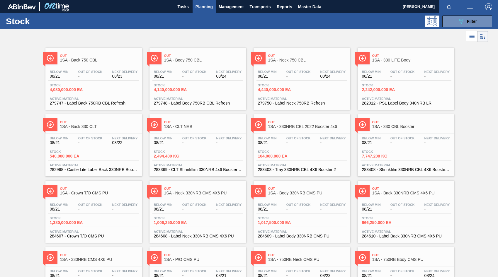
click at [84, 139] on span "Out Of Stock" at bounding box center [90, 139] width 24 height 4
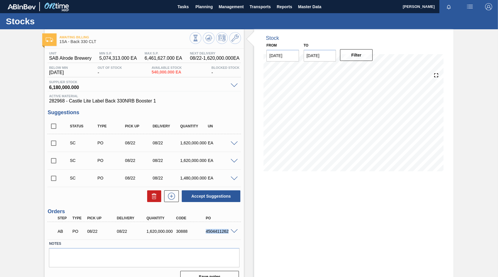
drag, startPoint x: 206, startPoint y: 233, endPoint x: 230, endPoint y: 233, distance: 23.8
click at [230, 233] on div "AB PO 08/22 08/22 1,620,000.000 30888 4504411262" at bounding box center [145, 231] width 194 height 15
copy div "4504411262"
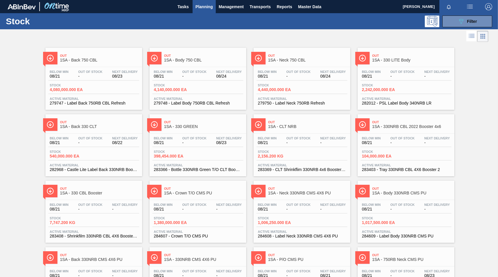
click at [280, 88] on span "4,440,000.000 EA" at bounding box center [278, 90] width 41 height 4
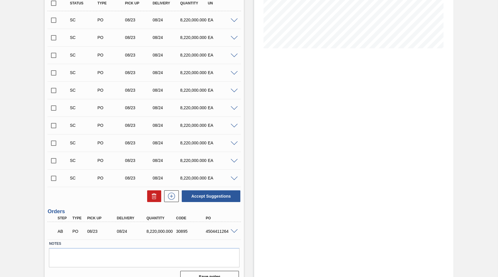
scroll to position [134, 0]
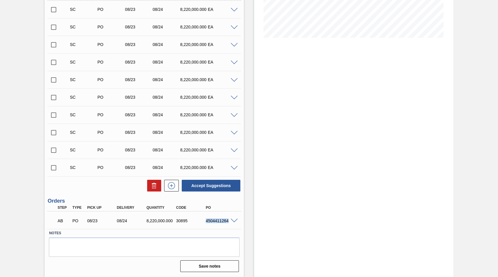
drag, startPoint x: 206, startPoint y: 222, endPoint x: 237, endPoint y: 223, distance: 30.8
click at [237, 223] on div "AB PO 08/23 08/24 8,220,000.000 30895 4504411264" at bounding box center [145, 220] width 194 height 15
copy div "4504411264"
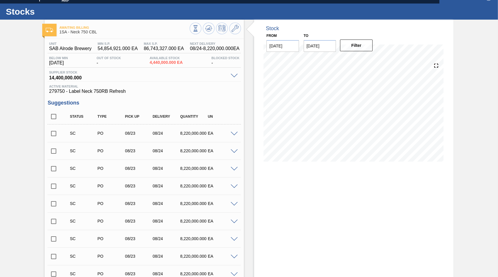
scroll to position [0, 0]
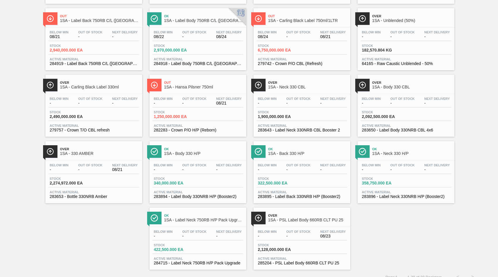
scroll to position [446, 0]
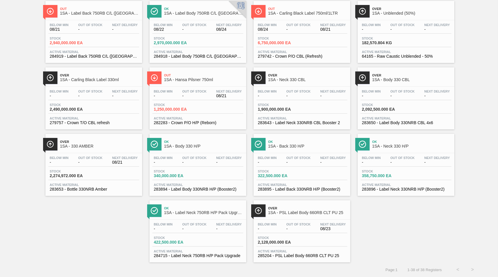
click at [301, 232] on div "Below Min - Out Of Stock - Next Delivery 08/23" at bounding box center [302, 228] width 91 height 11
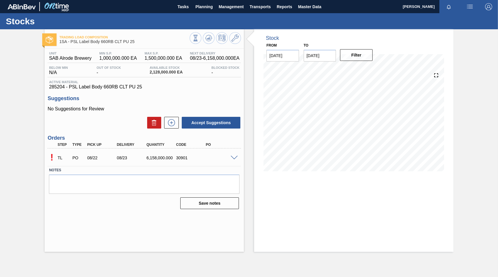
click at [232, 157] on span at bounding box center [234, 158] width 7 height 4
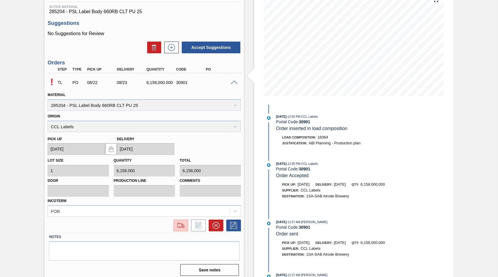
scroll to position [79, 0]
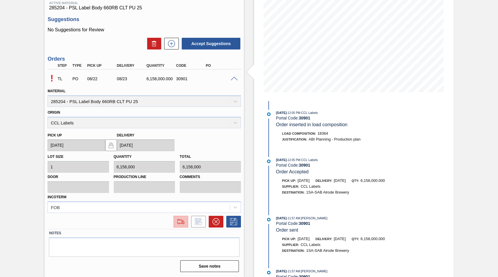
click at [182, 223] on img at bounding box center [180, 221] width 9 height 7
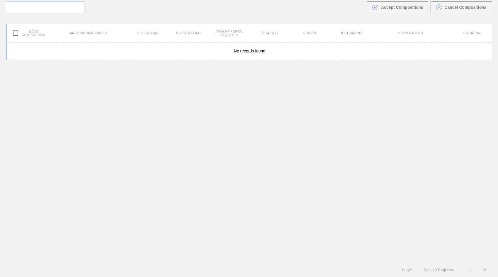
scroll to position [42, 0]
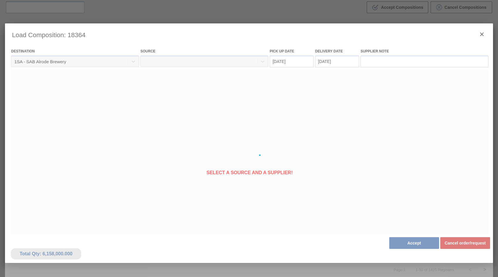
type Date "[DATE]"
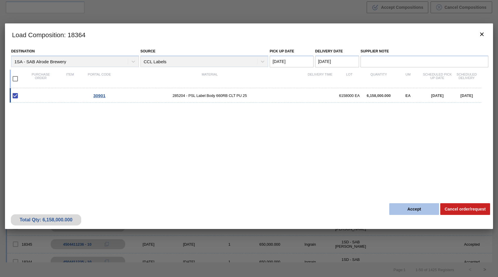
click at [418, 212] on button "Accept" at bounding box center [414, 210] width 50 height 12
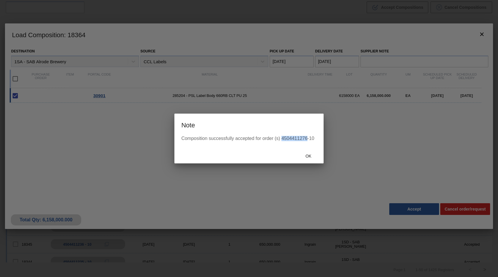
drag, startPoint x: 282, startPoint y: 139, endPoint x: 307, endPoint y: 140, distance: 25.2
click at [307, 140] on div "Composition successfully accepted for order (s) 4504411276-10" at bounding box center [249, 138] width 135 height 5
copy div "4504411276"
